Goal: Navigation & Orientation: Understand site structure

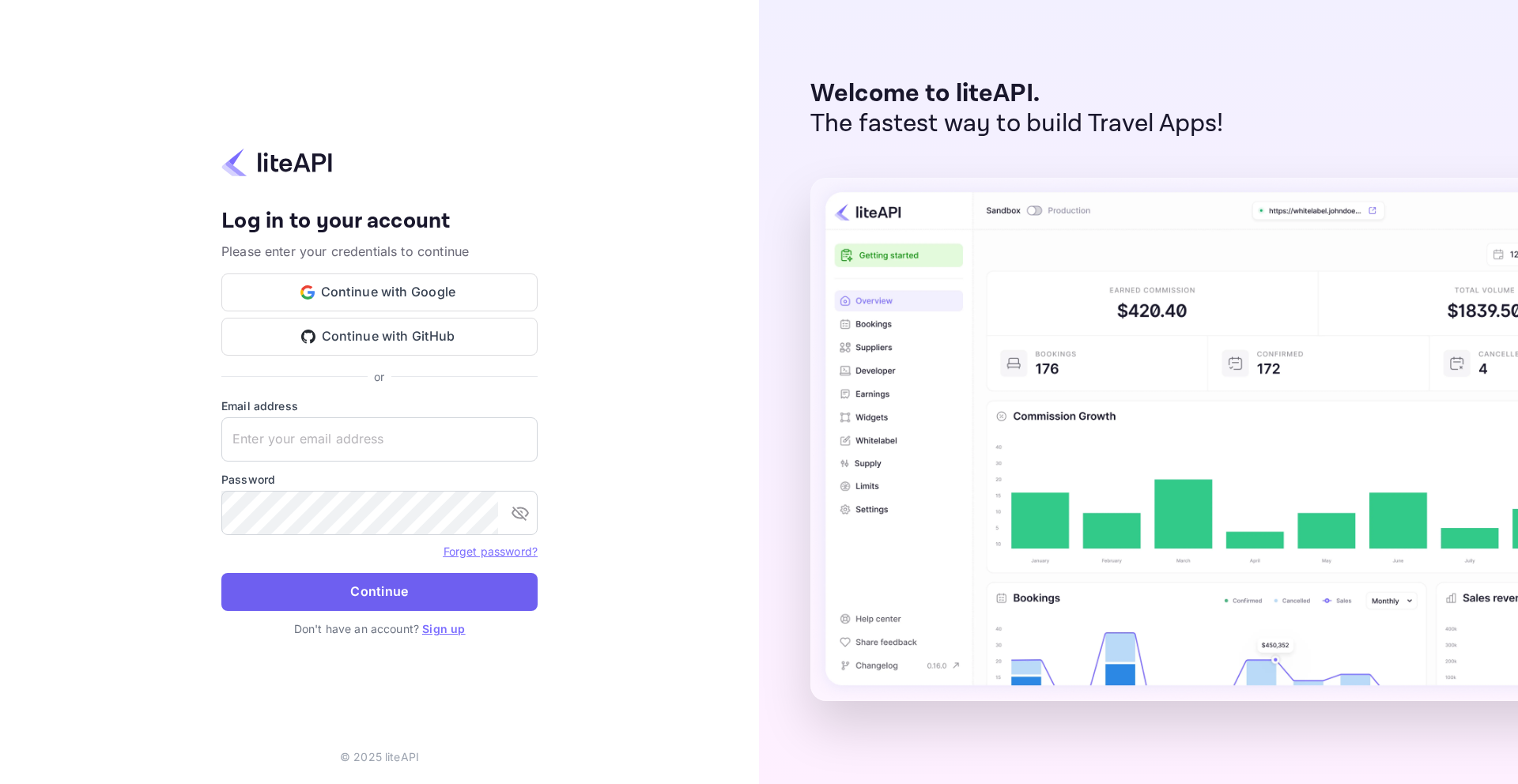
type input "engezai@outlook.com"
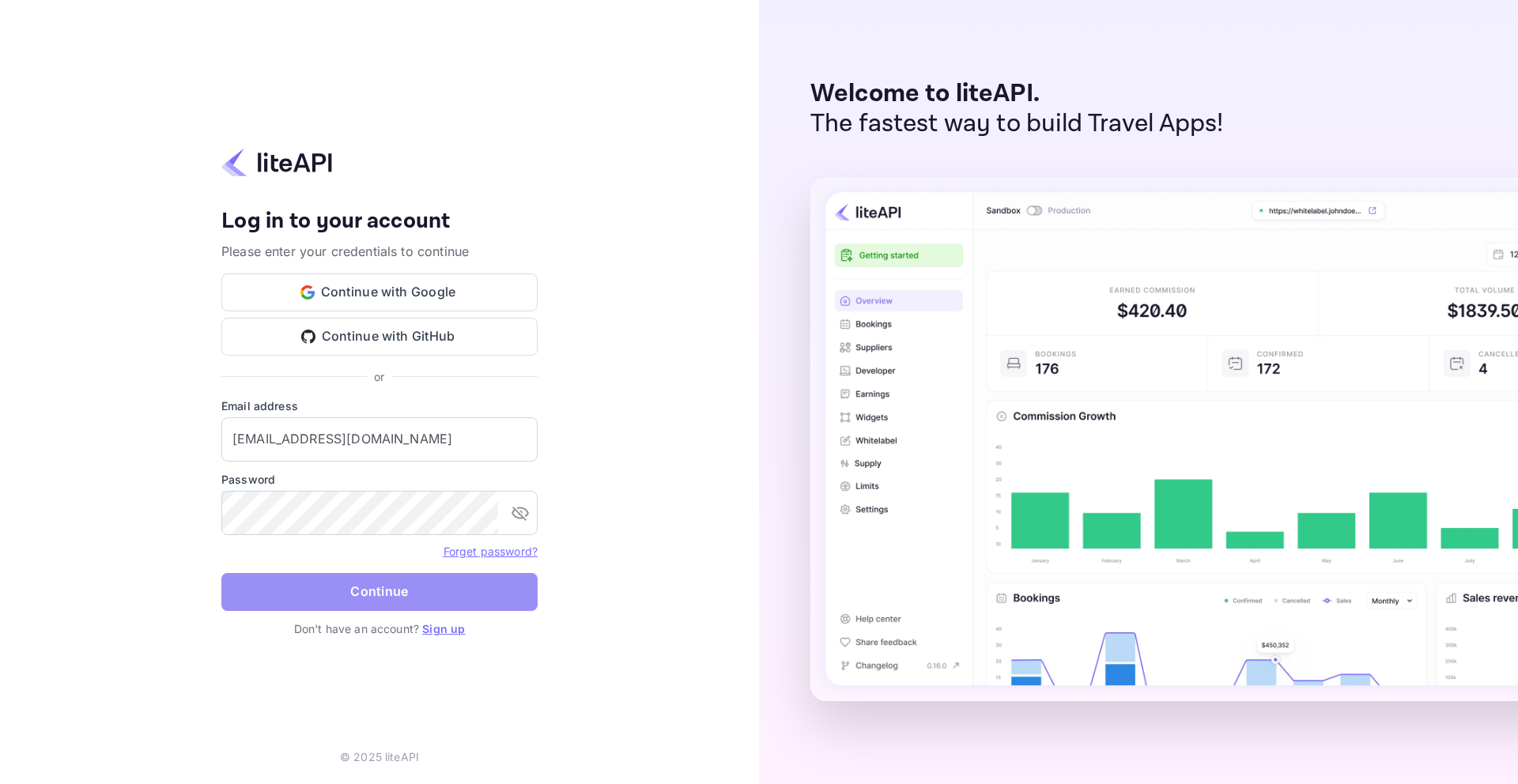
click at [368, 590] on button "Continue" at bounding box center [379, 592] width 316 height 38
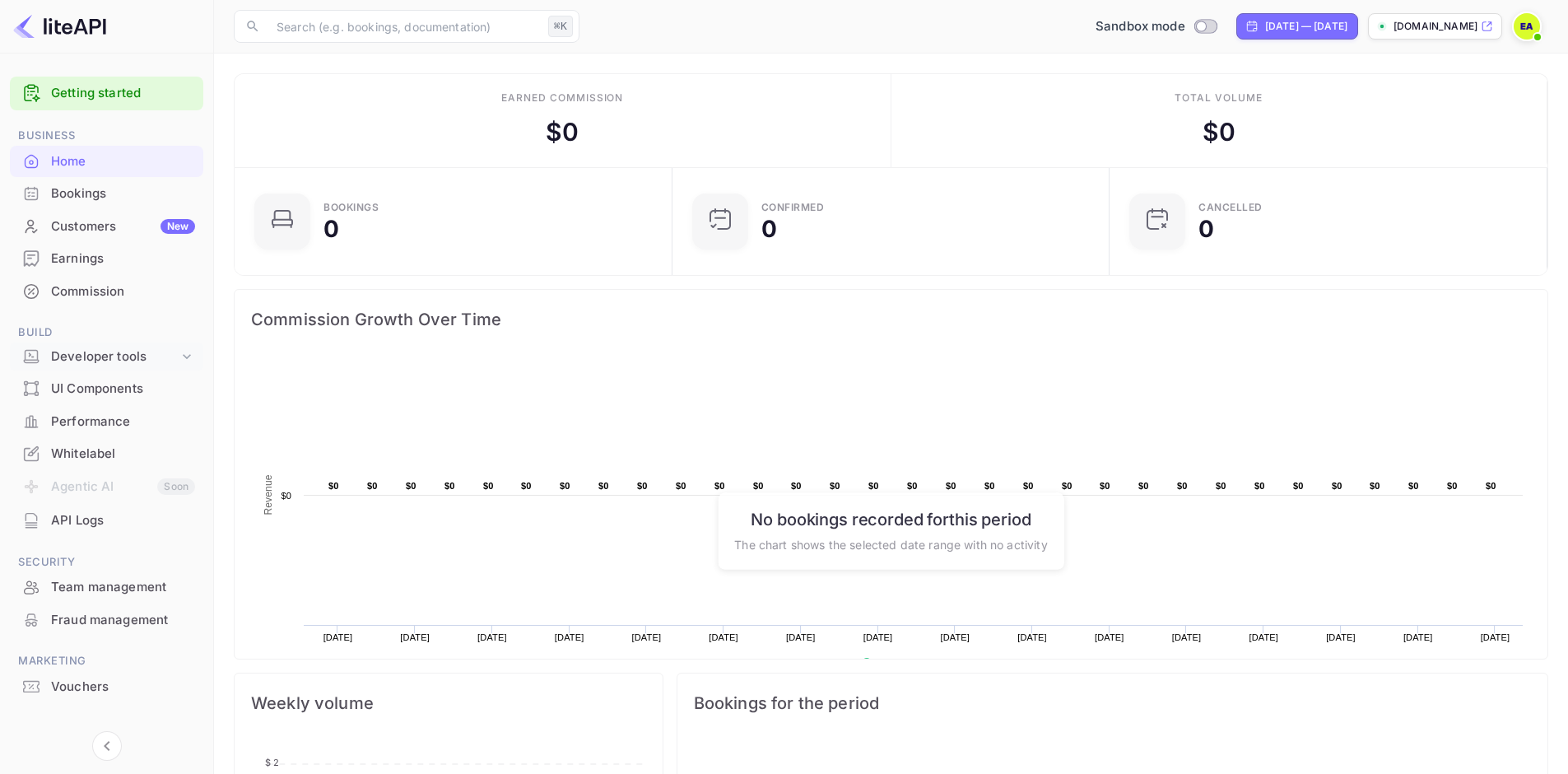
click at [186, 353] on icon at bounding box center [187, 356] width 17 height 17
click at [97, 384] on p "API docs and SDKs" at bounding box center [110, 383] width 107 height 18
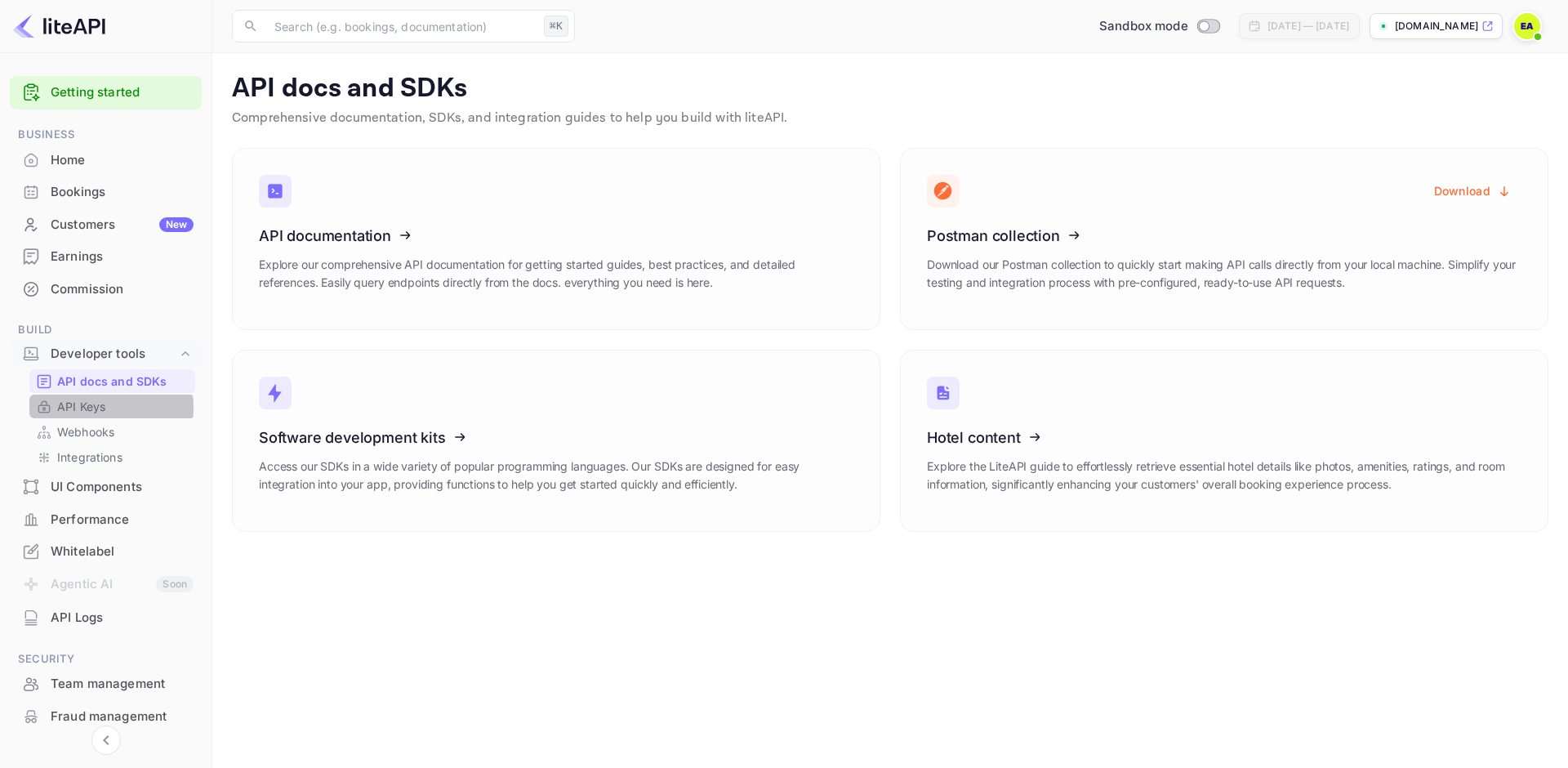
click at [86, 408] on p "API Keys" at bounding box center [81, 406] width 48 height 17
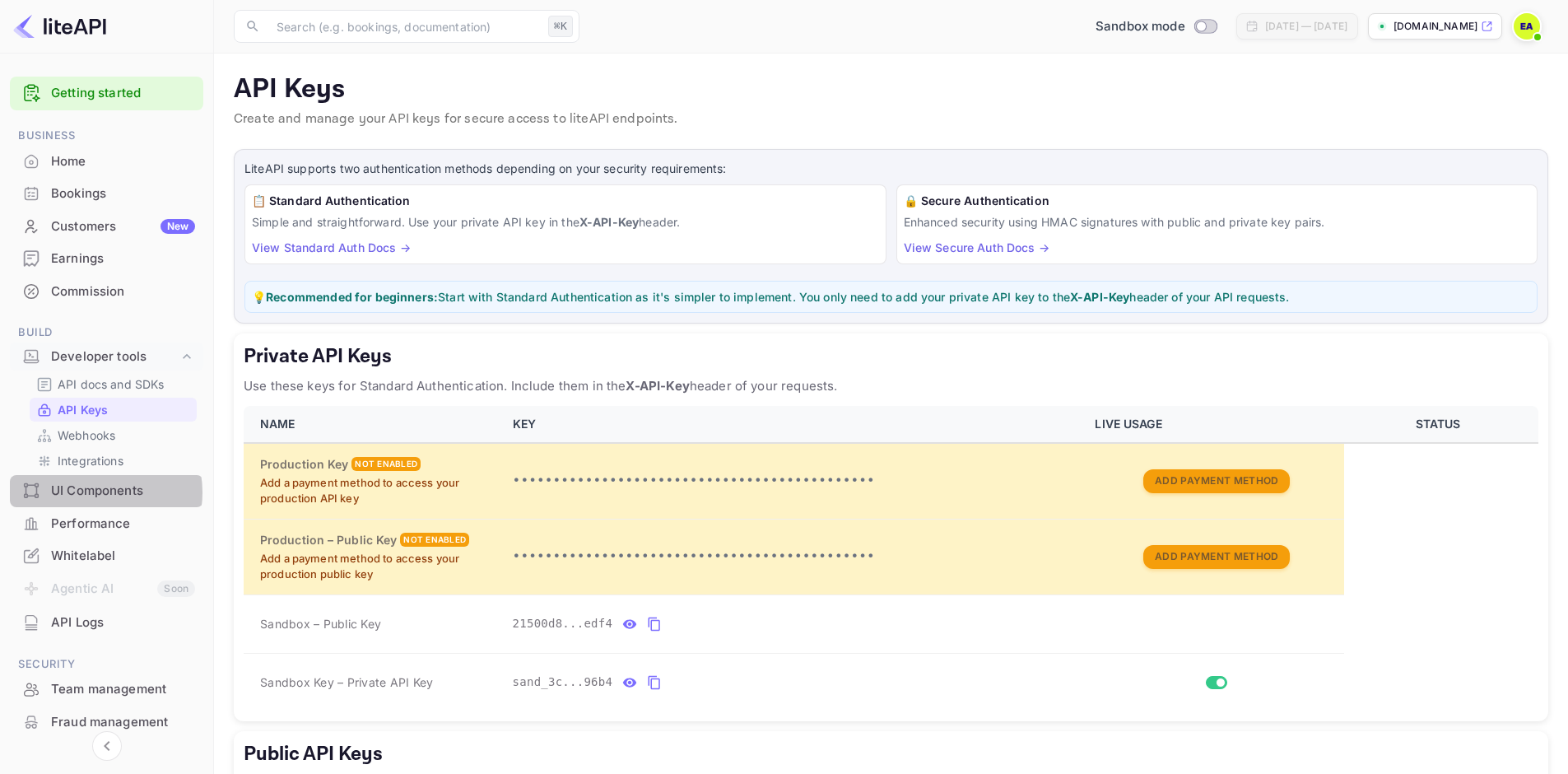
click at [94, 492] on div "UI Components" at bounding box center [123, 491] width 144 height 19
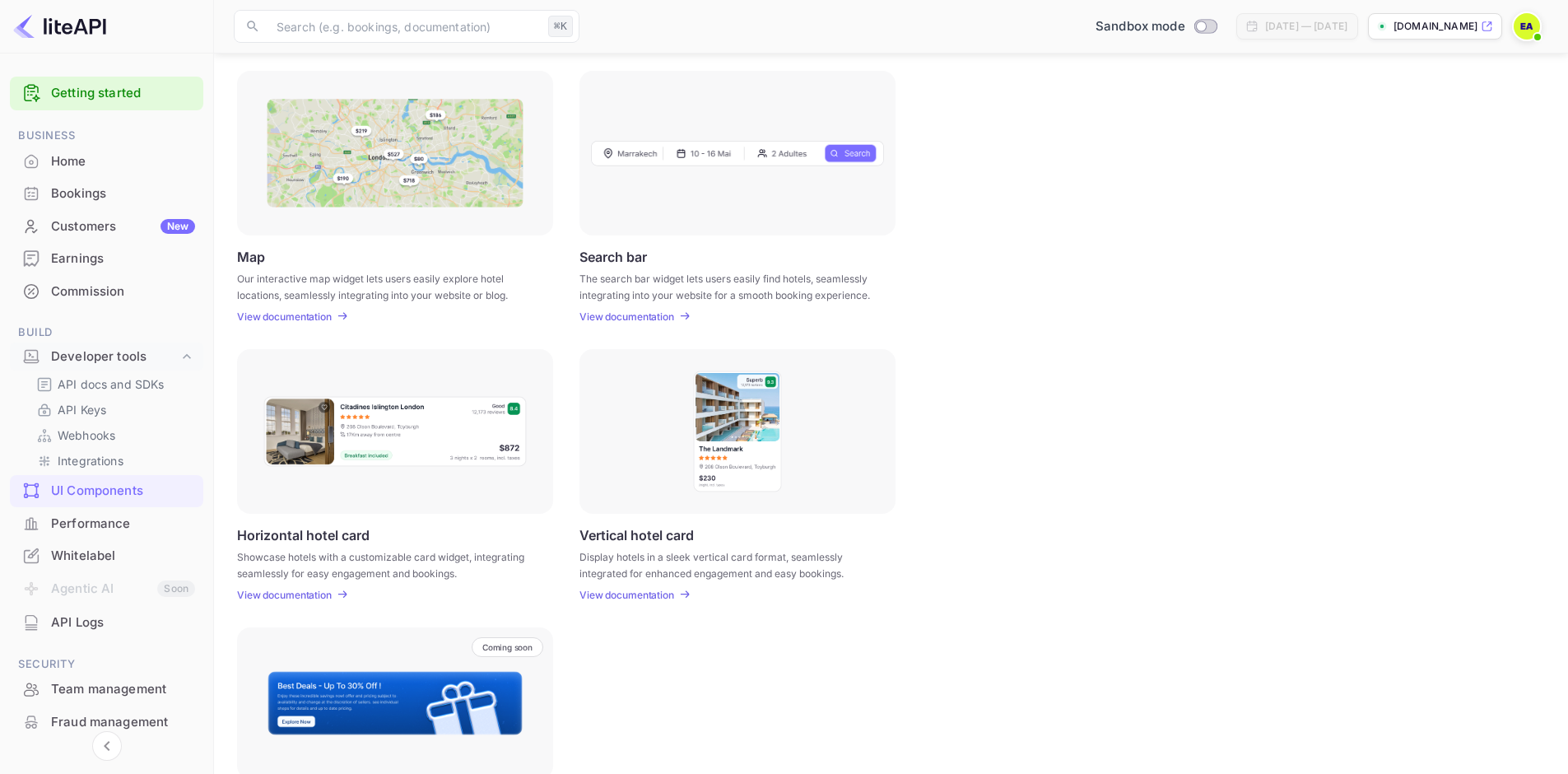
scroll to position [280, 0]
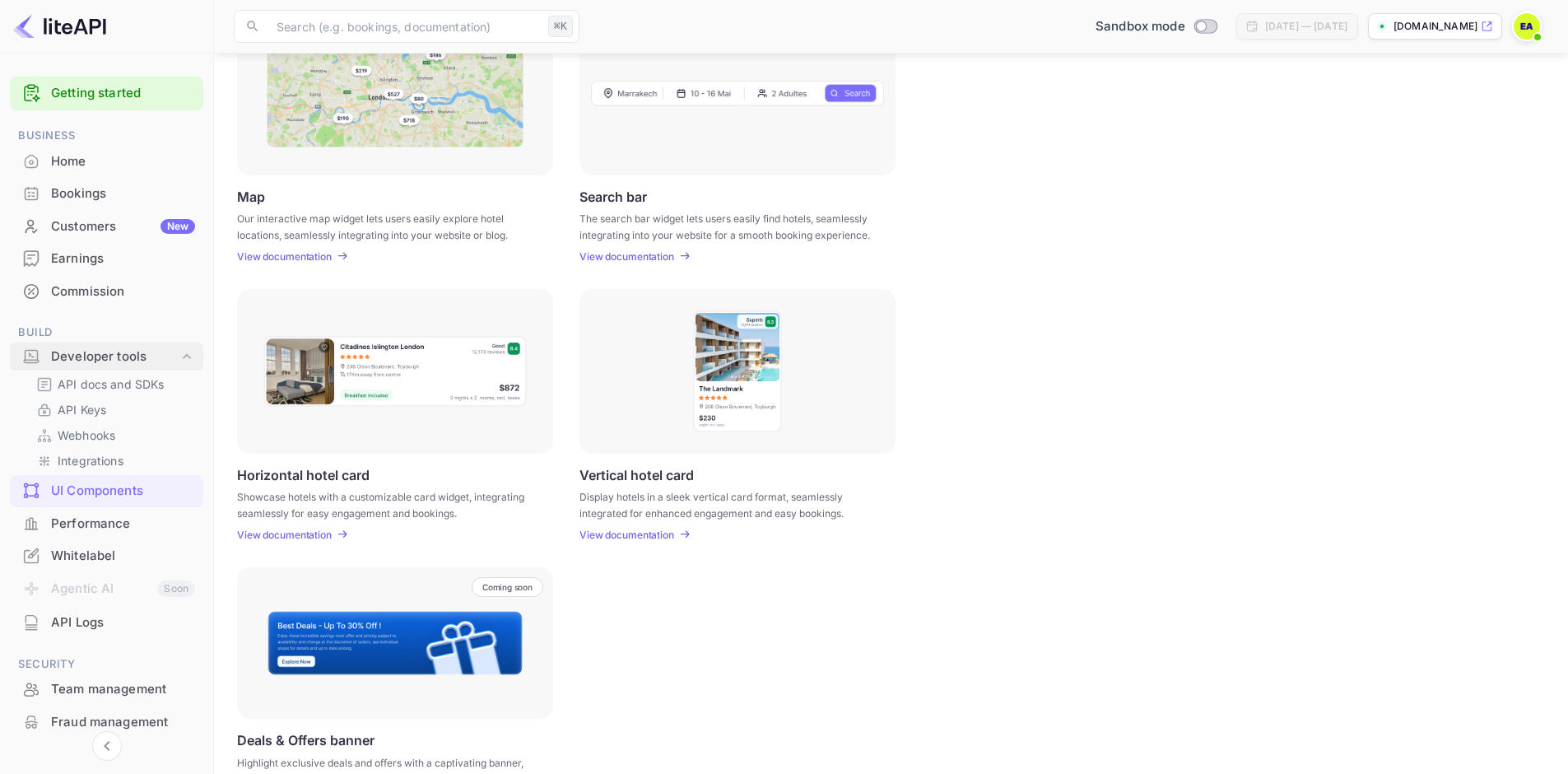
click at [188, 358] on icon at bounding box center [187, 356] width 17 height 17
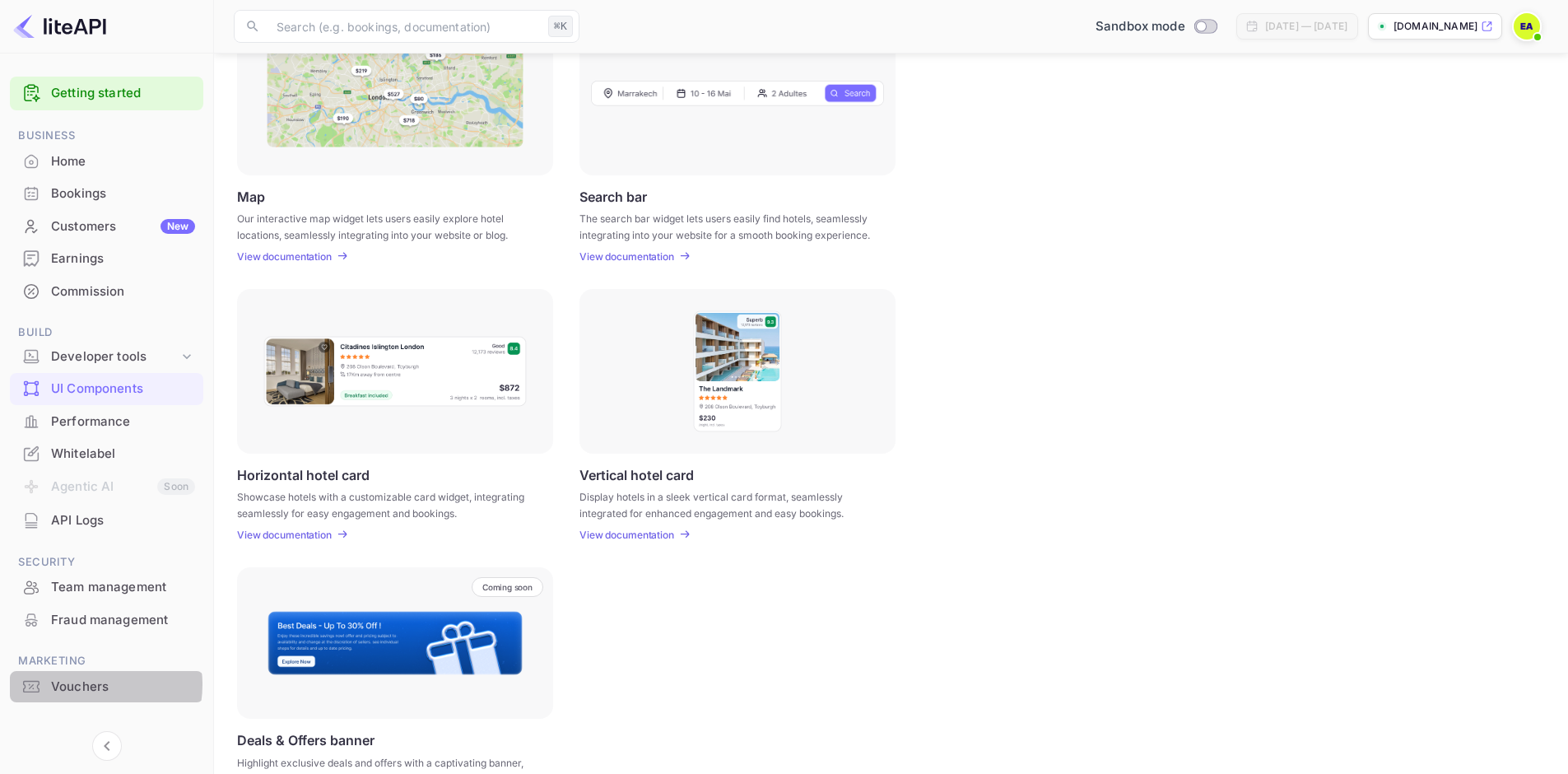
click at [84, 684] on div "Vouchers" at bounding box center [123, 687] width 144 height 19
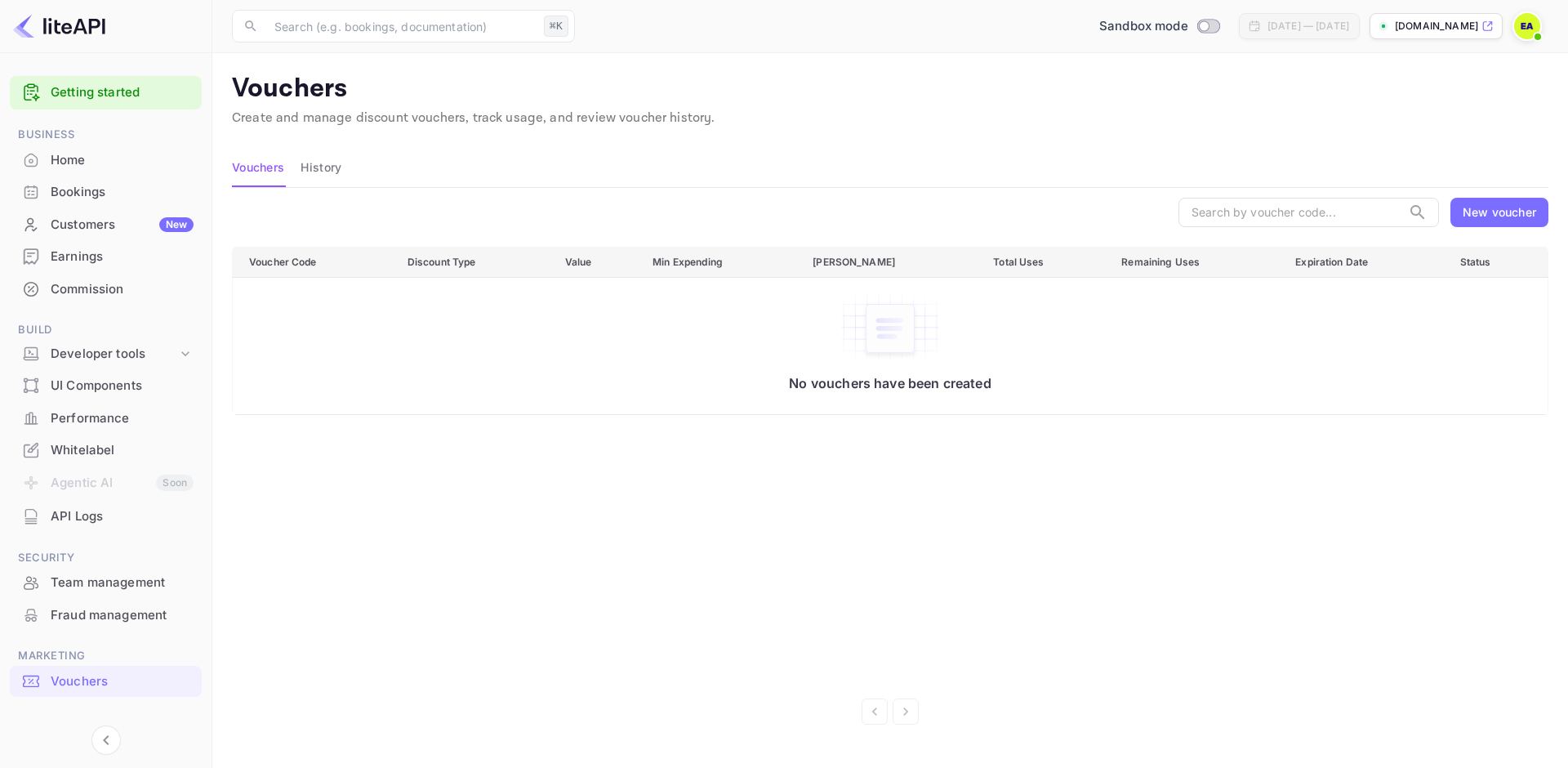
click at [72, 156] on div "Home" at bounding box center [122, 160] width 143 height 18
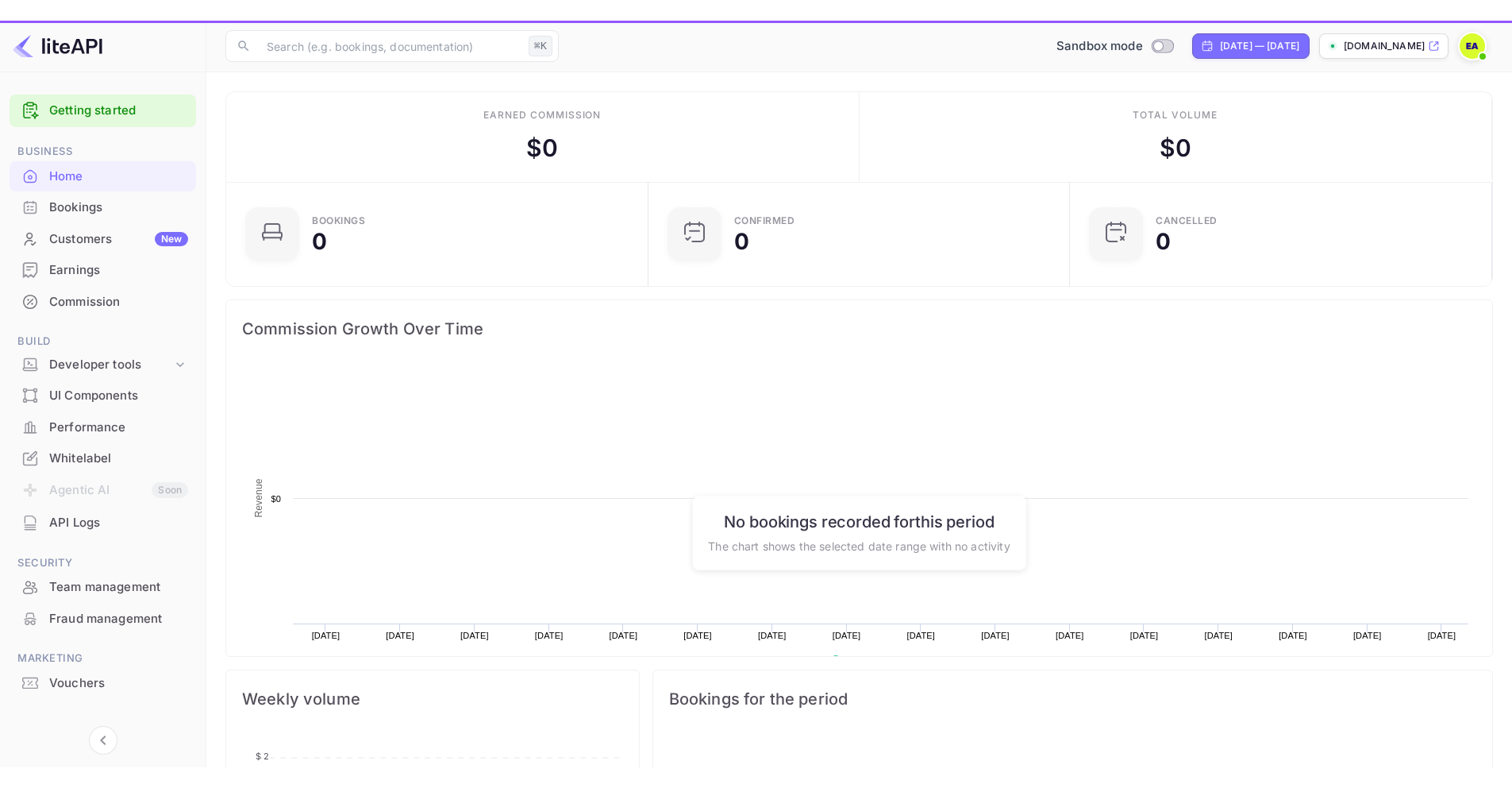
scroll to position [246, 400]
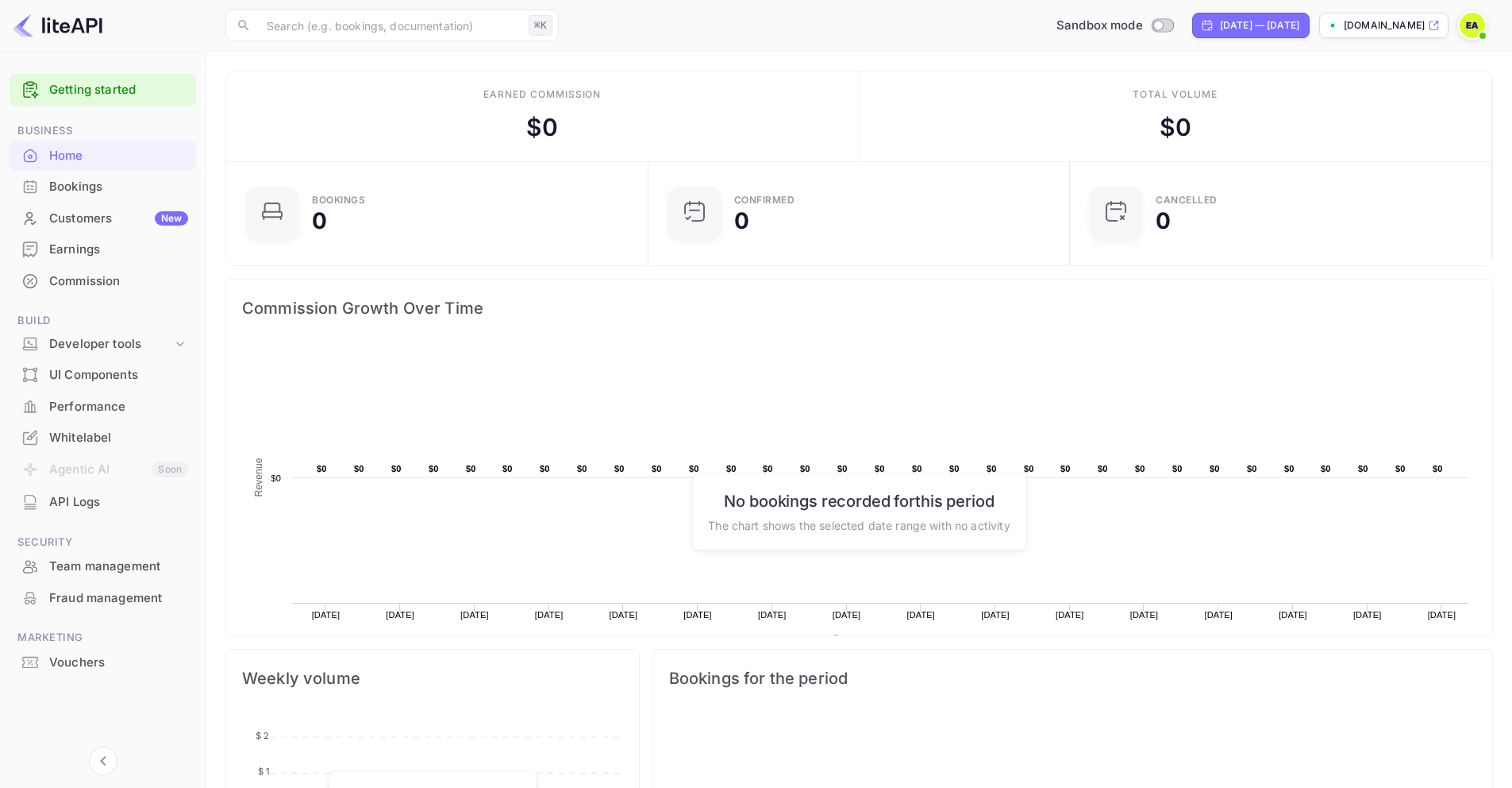
click at [66, 28] on img at bounding box center [57, 25] width 90 height 25
